Goal: Information Seeking & Learning: Learn about a topic

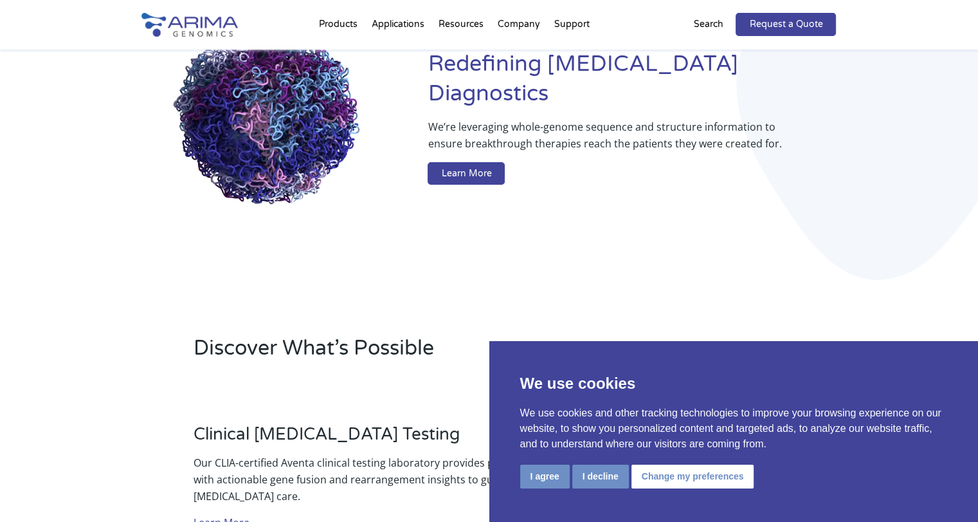
scroll to position [154, 0]
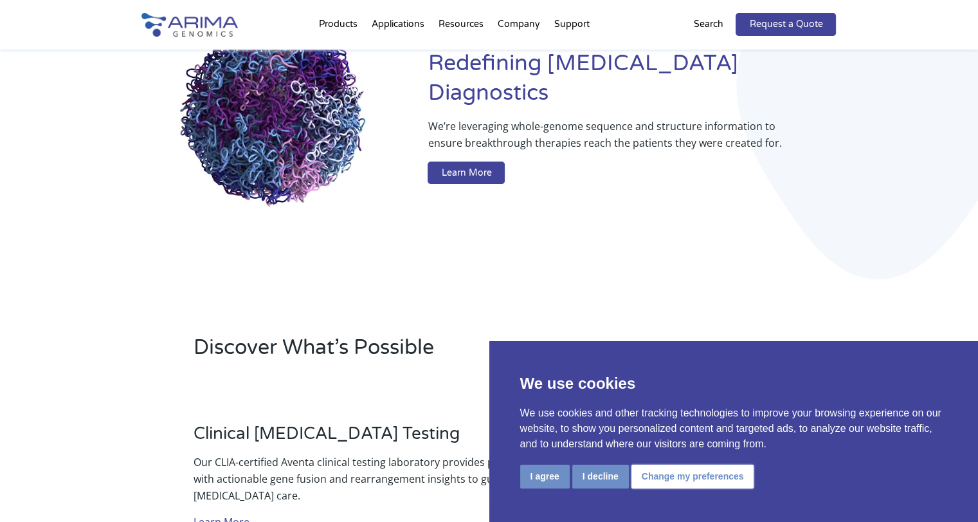
click at [669, 479] on button "Change my preferences" at bounding box center [692, 476] width 123 height 24
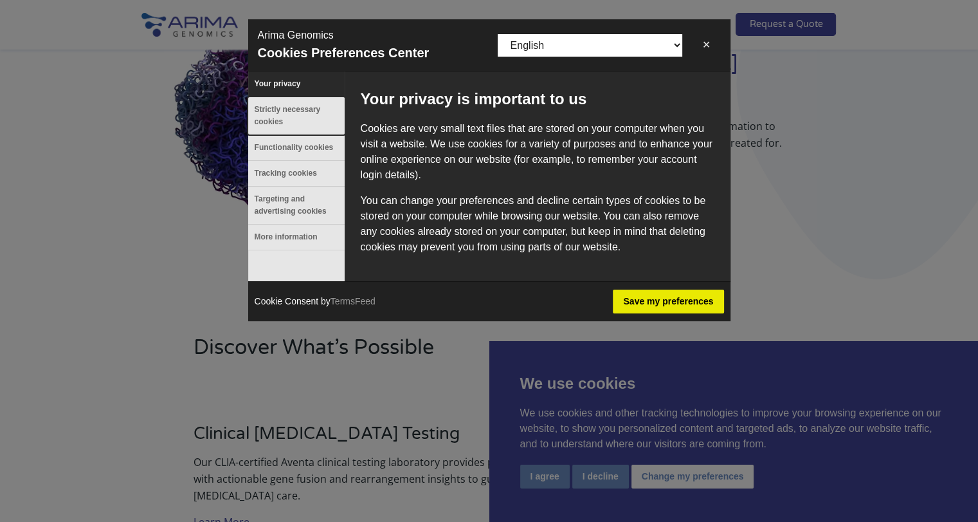
click at [281, 108] on button "Strictly necessary cookies" at bounding box center [296, 115] width 96 height 37
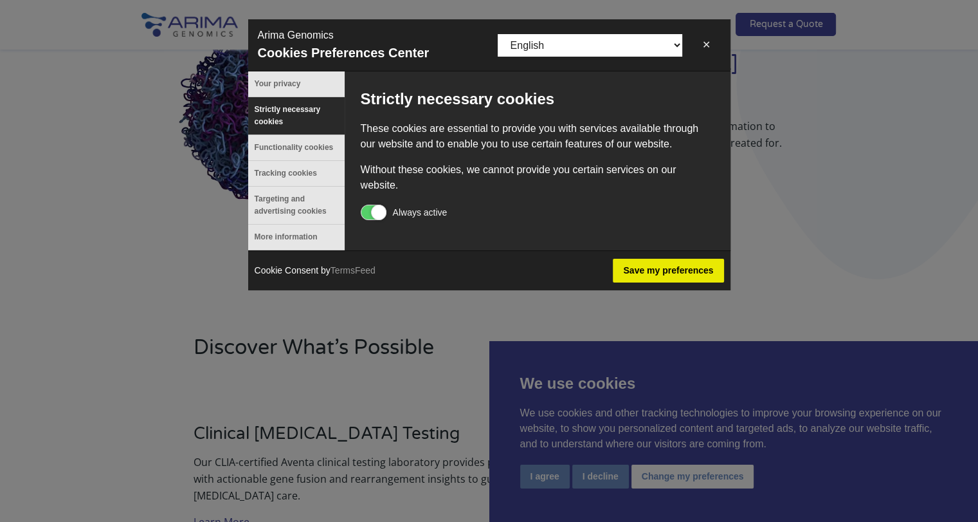
click at [364, 208] on label "Always active" at bounding box center [404, 210] width 87 height 13
click at [271, 149] on button "Functionality cookies" at bounding box center [296, 147] width 96 height 25
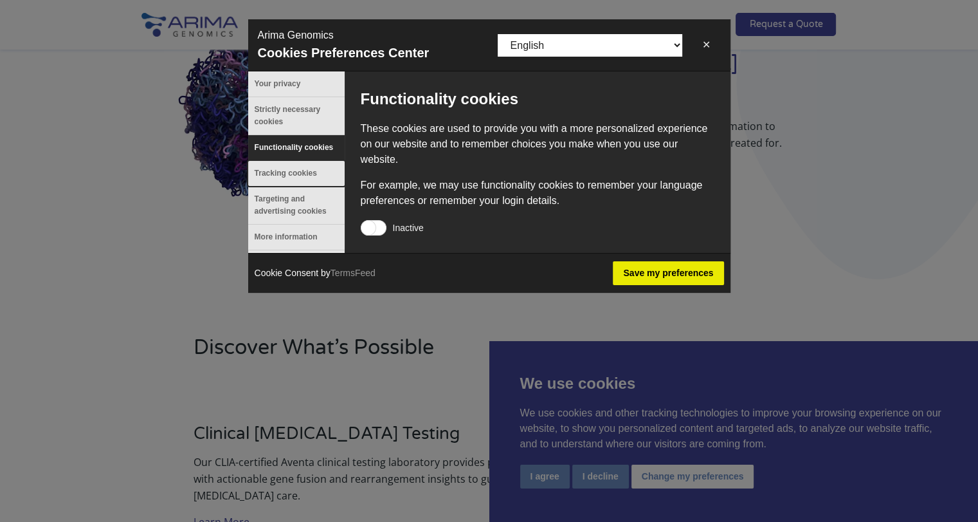
click at [270, 166] on button "Tracking cookies" at bounding box center [296, 173] width 96 height 25
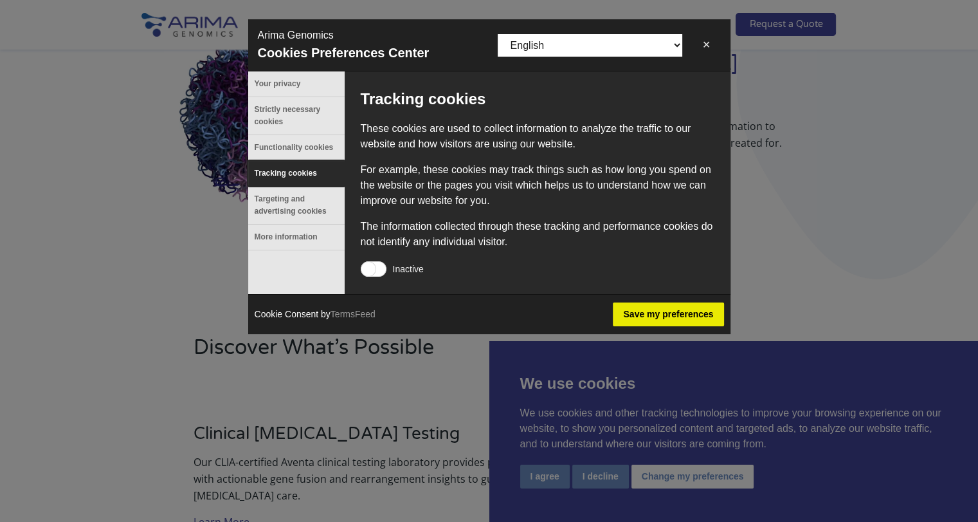
click at [270, 185] on button "Tracking cookies" at bounding box center [296, 173] width 96 height 25
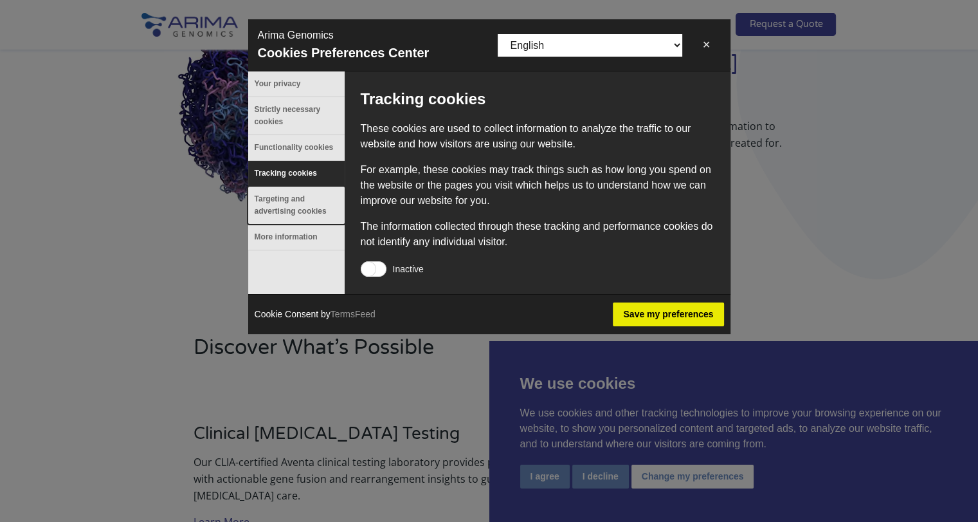
click at [274, 205] on button "Targeting and advertising cookies" at bounding box center [296, 204] width 96 height 37
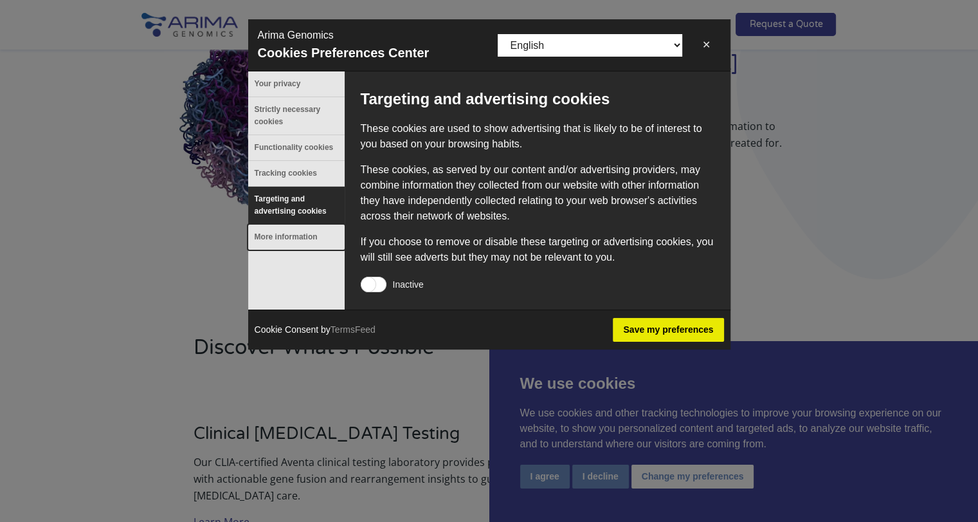
click at [278, 233] on button "More information" at bounding box center [296, 236] width 96 height 25
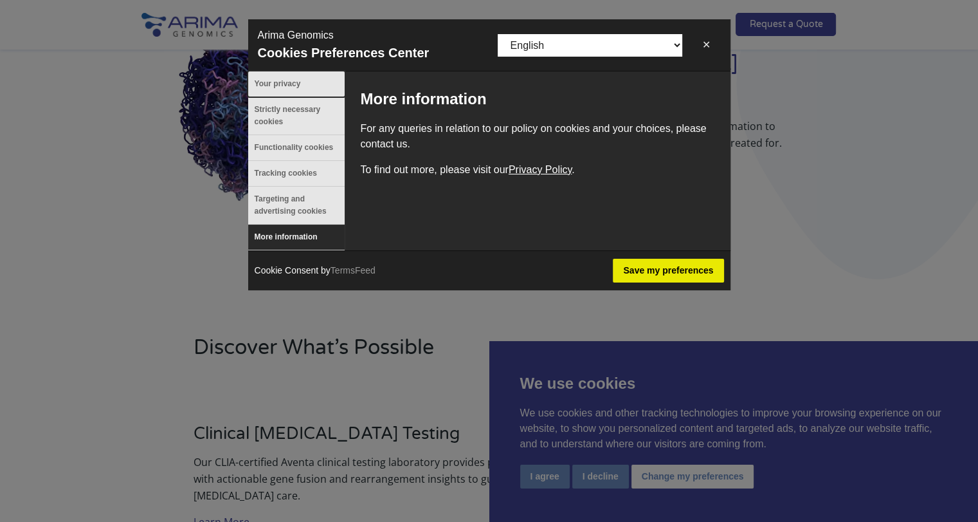
click at [273, 77] on button "Your privacy" at bounding box center [296, 83] width 96 height 25
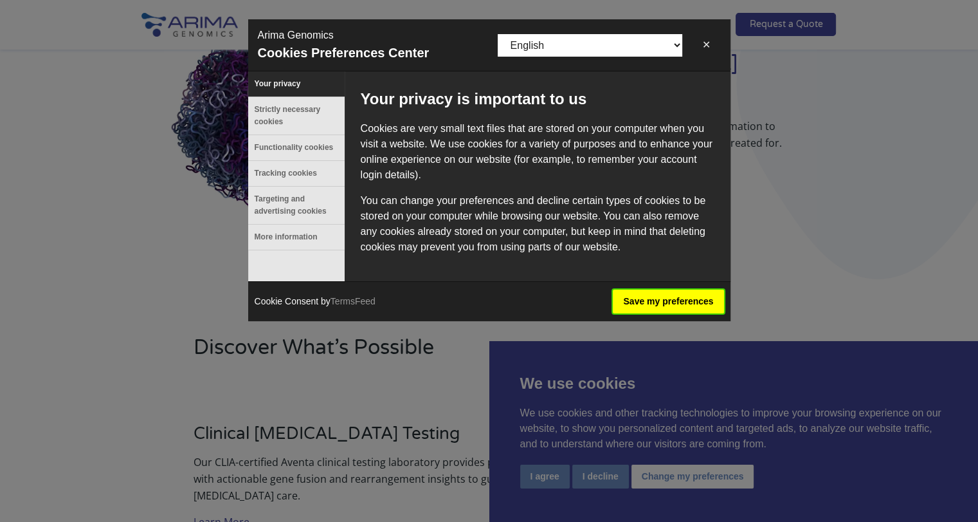
click at [668, 298] on button "Save my preferences" at bounding box center [668, 301] width 111 height 24
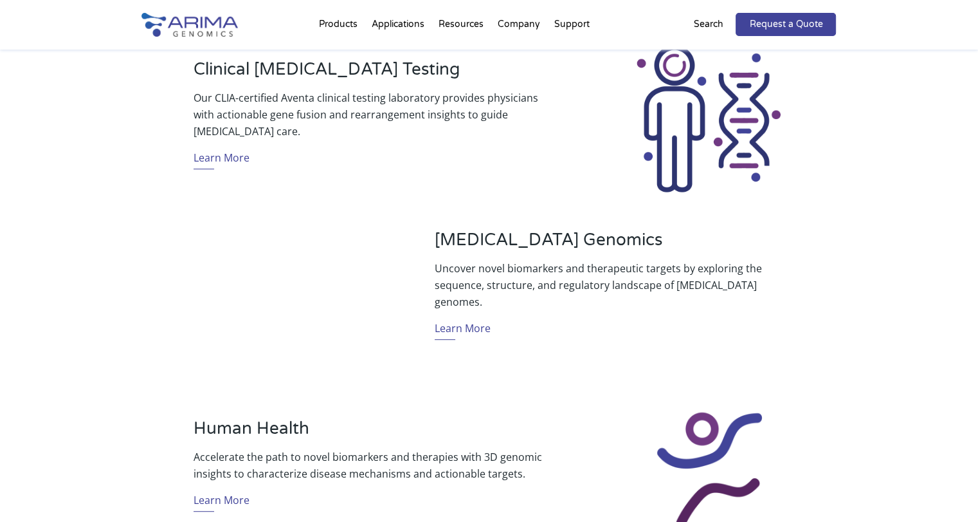
scroll to position [524, 0]
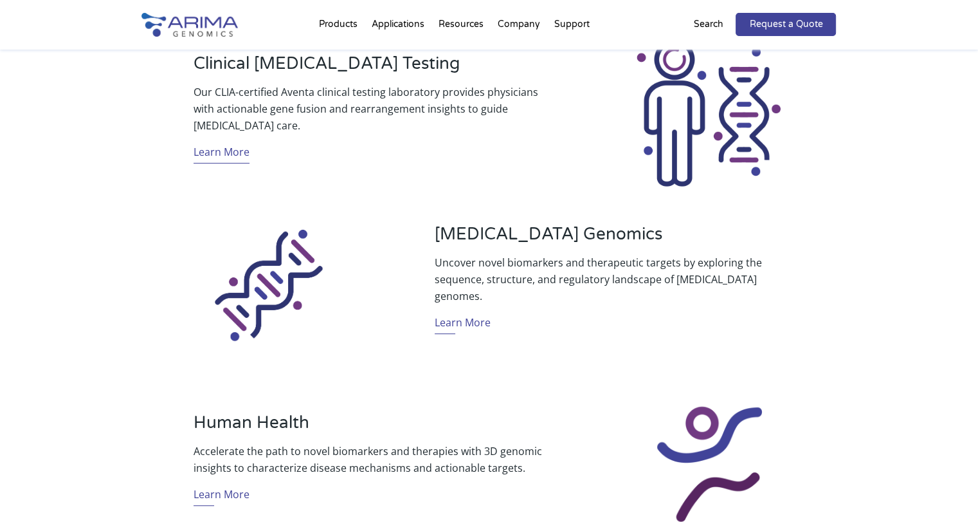
click at [216, 151] on link "Learn More" at bounding box center [222, 153] width 56 height 20
click at [471, 316] on link "Learn More" at bounding box center [463, 324] width 56 height 20
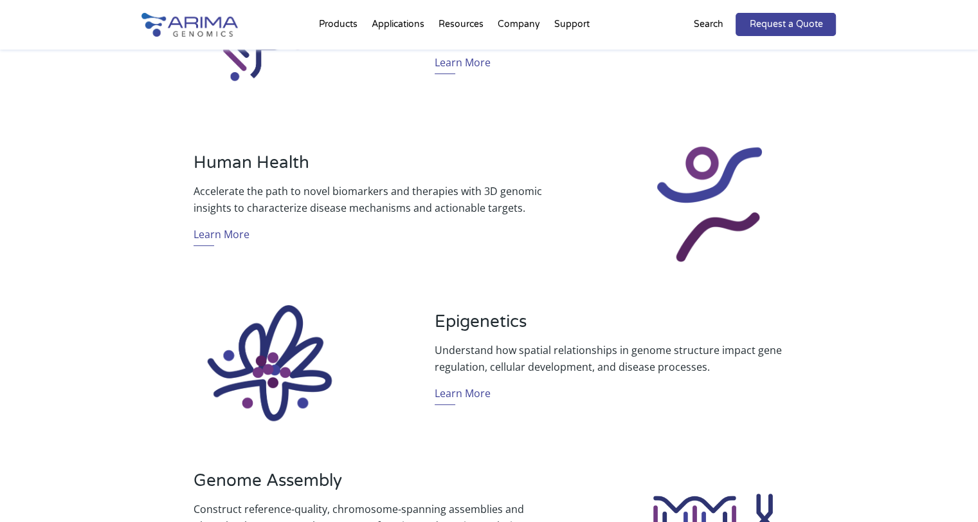
scroll to position [785, 0]
click at [220, 231] on link "Learn More" at bounding box center [222, 235] width 56 height 20
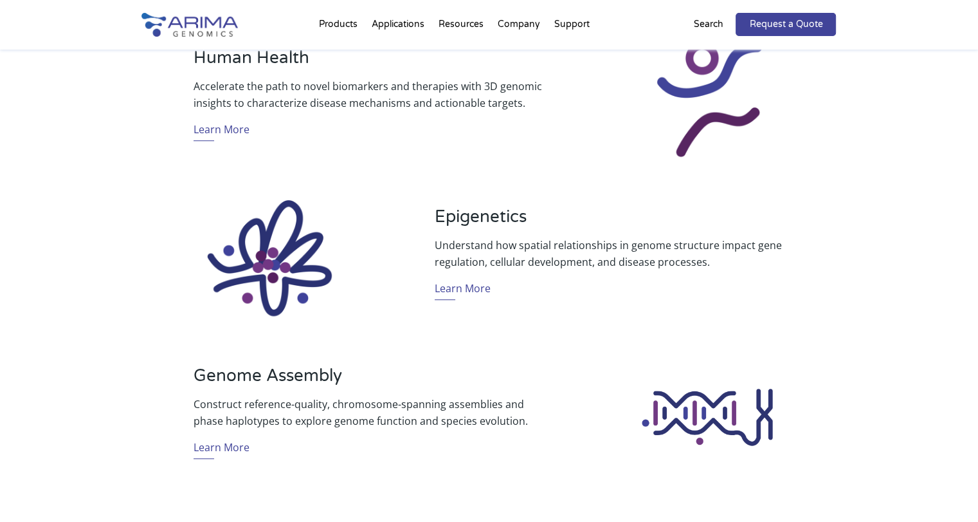
scroll to position [896, 0]
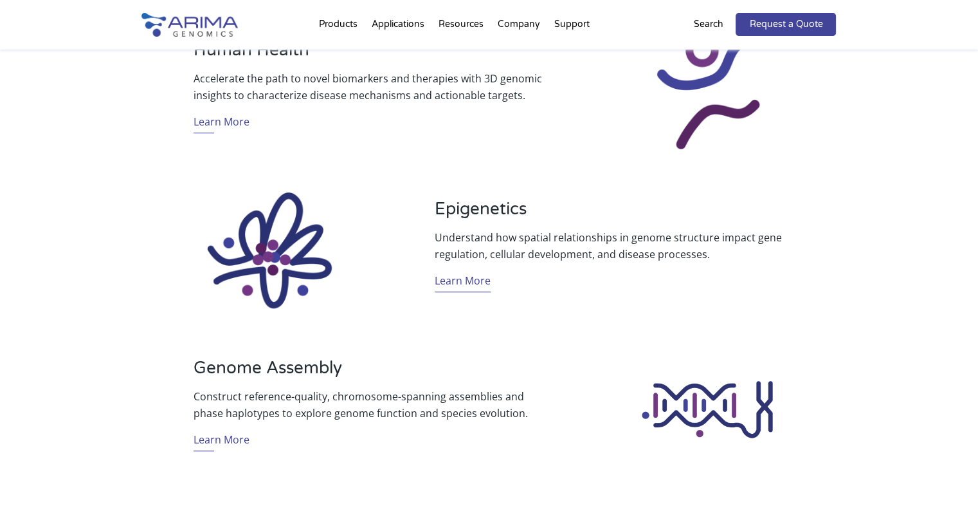
click at [462, 277] on link "Learn More" at bounding box center [463, 282] width 56 height 20
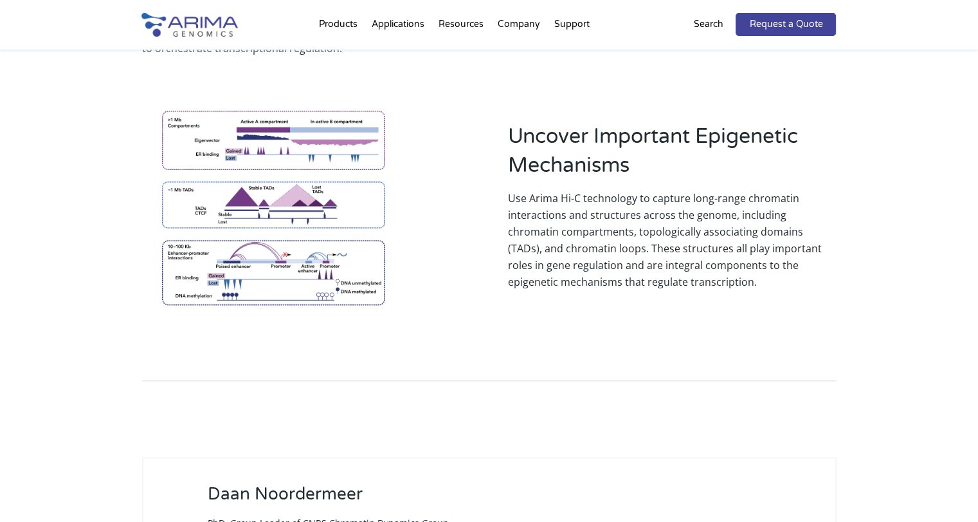
scroll to position [1242, 0]
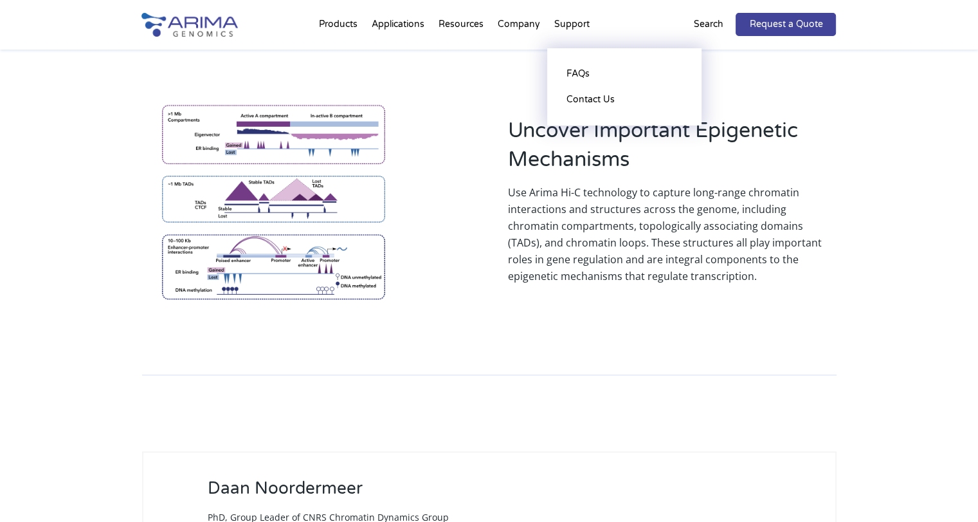
click at [566, 25] on li "Support FAQs Contact Us" at bounding box center [572, 27] width 50 height 44
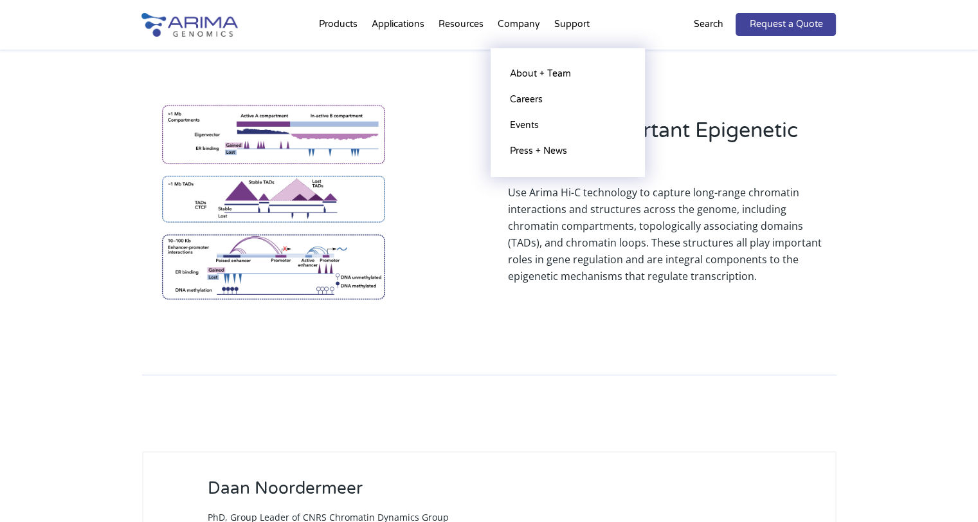
click at [511, 20] on li "Company About + Team Careers Events Press + News" at bounding box center [519, 27] width 57 height 44
click at [513, 23] on li "Company About + Team Careers Events Press + News" at bounding box center [519, 27] width 57 height 44
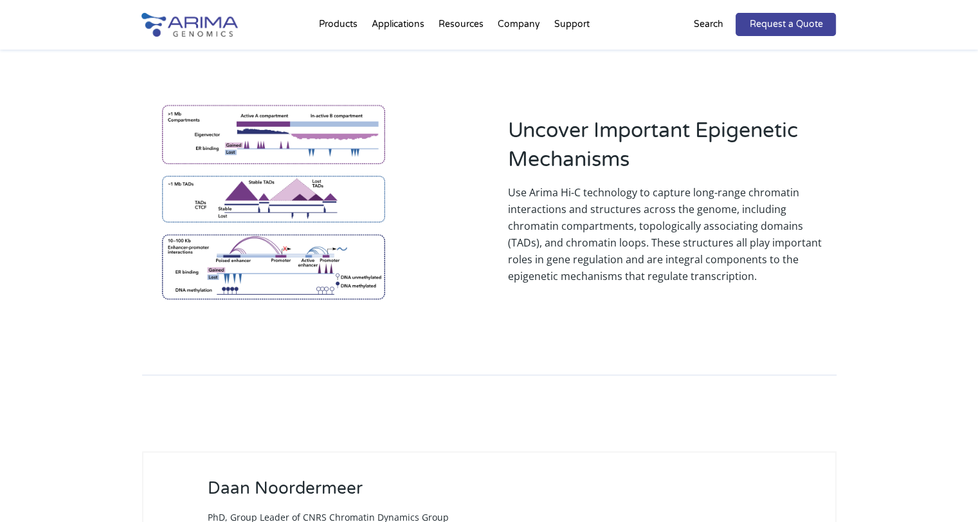
click at [440, 86] on div at bounding box center [306, 201] width 328 height 230
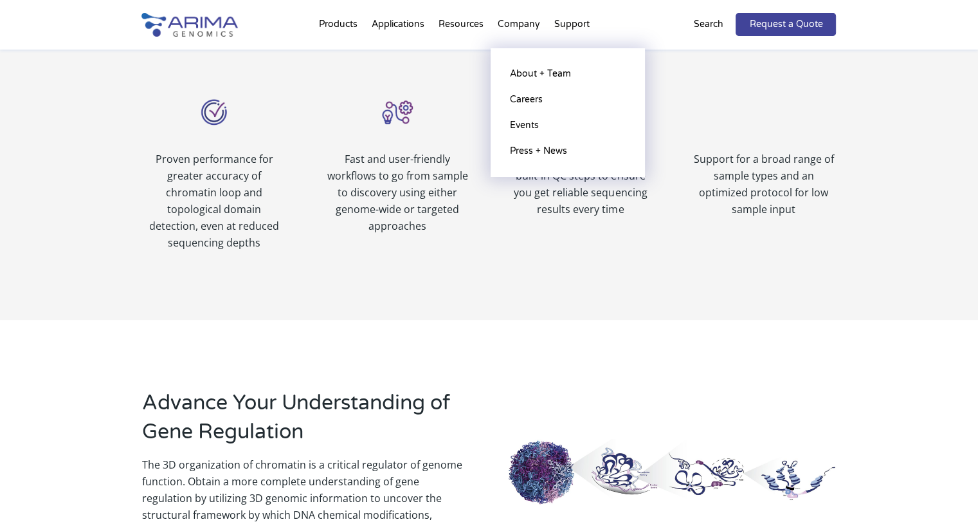
scroll to position [730, 0]
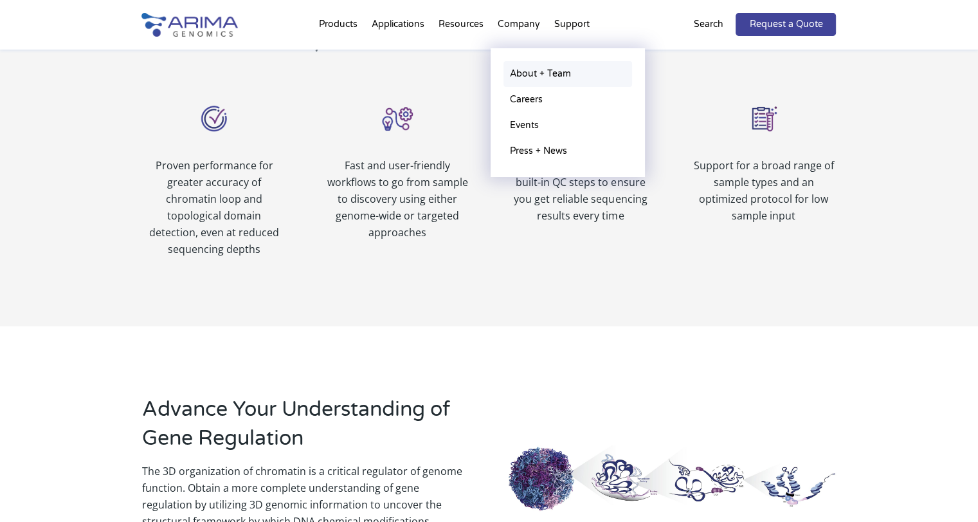
click at [526, 75] on link "About + Team" at bounding box center [568, 74] width 129 height 26
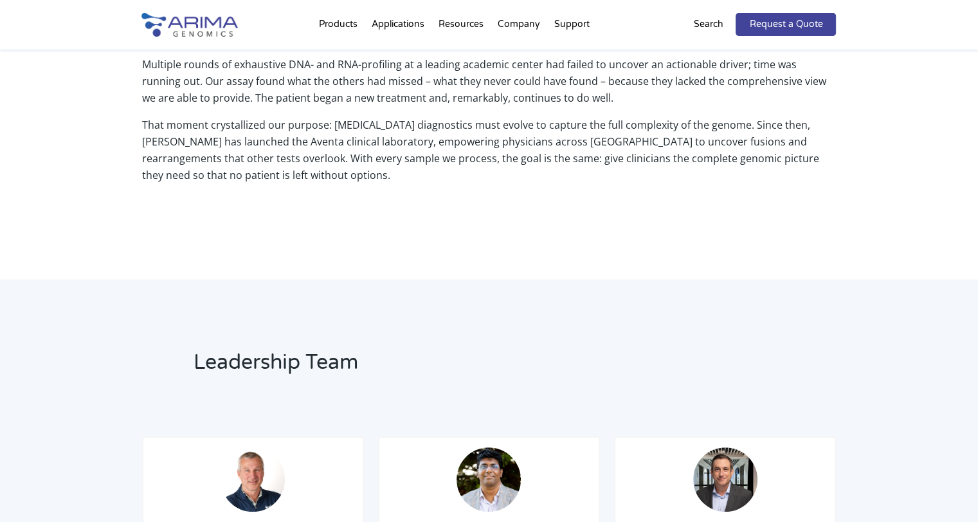
click at [237, 160] on p "That moment crystallized our purpose: [MEDICAL_DATA] diagnostics must evolve to…" at bounding box center [489, 154] width 694 height 77
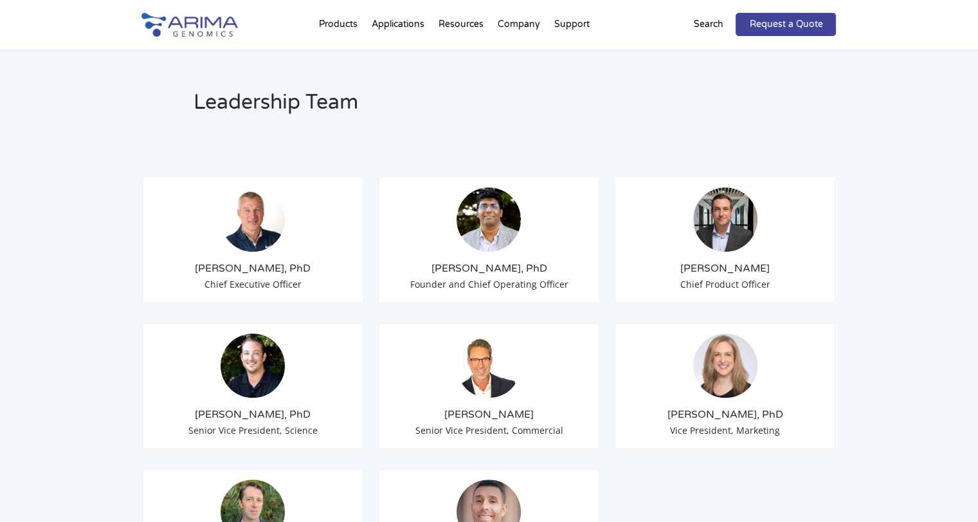
scroll to position [932, 0]
click at [734, 143] on div "[PERSON_NAME], PhD Chief Executive Officer [PERSON_NAME], PhD Founder and Chief…" at bounding box center [489, 175] width 694 height 64
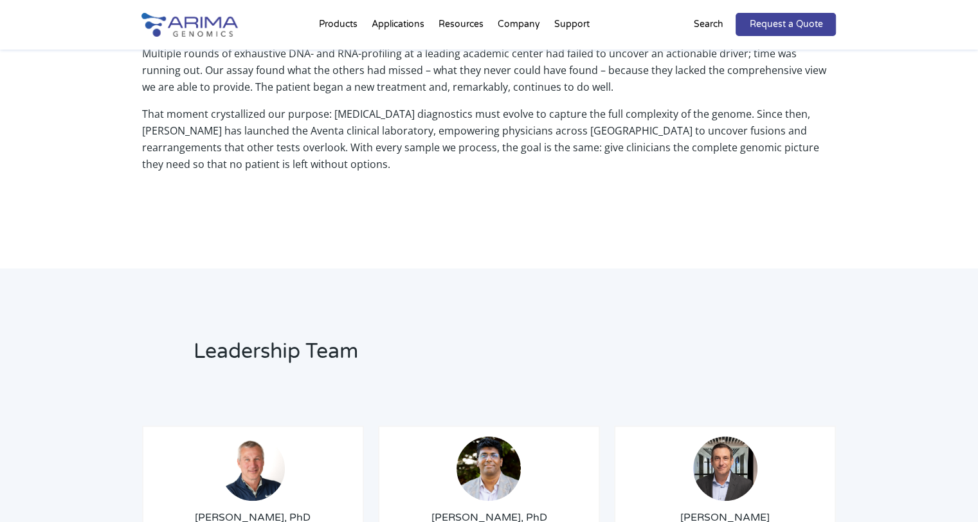
scroll to position [676, 0]
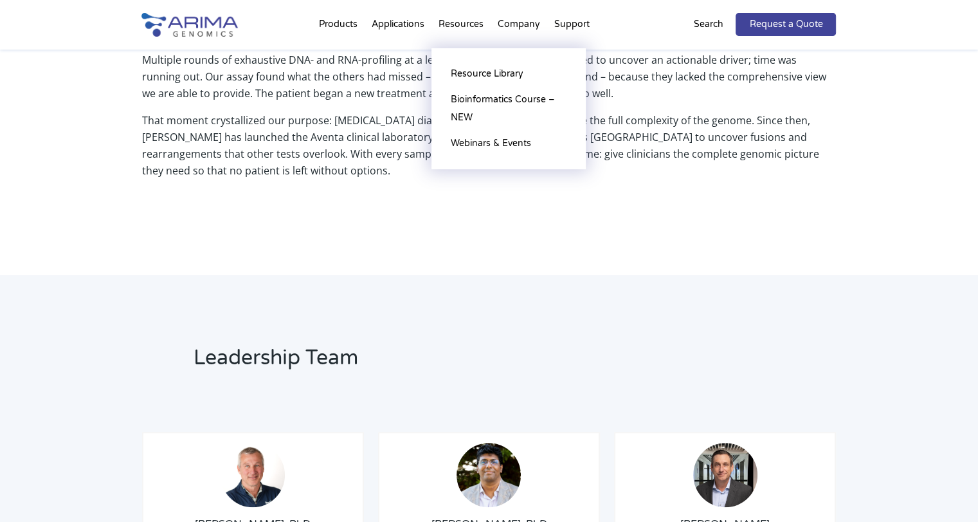
click at [471, 29] on li "Resources Resource Library Documentation Publications Literature Videos Blog Bi…" at bounding box center [460, 27] width 59 height 44
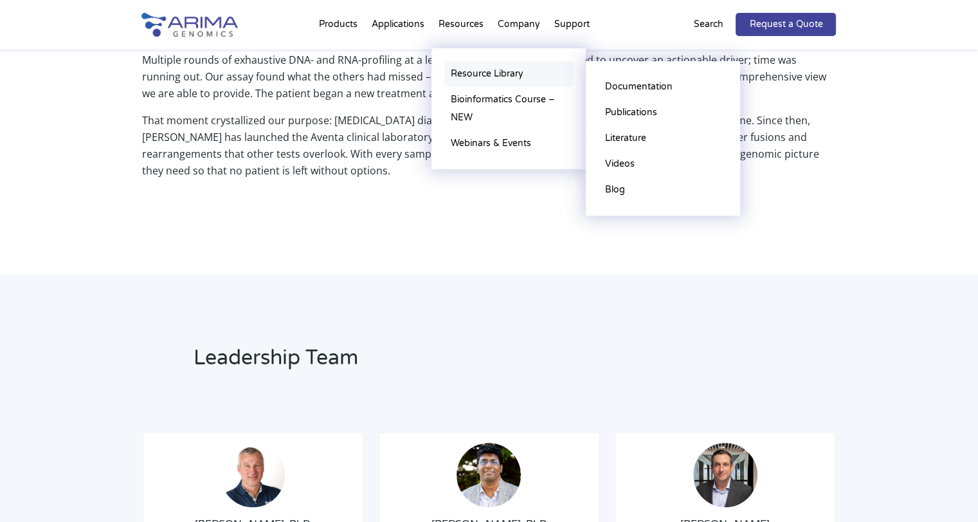
click at [484, 69] on link "Resource Library" at bounding box center [508, 74] width 129 height 26
